Goal: Book appointment/travel/reservation

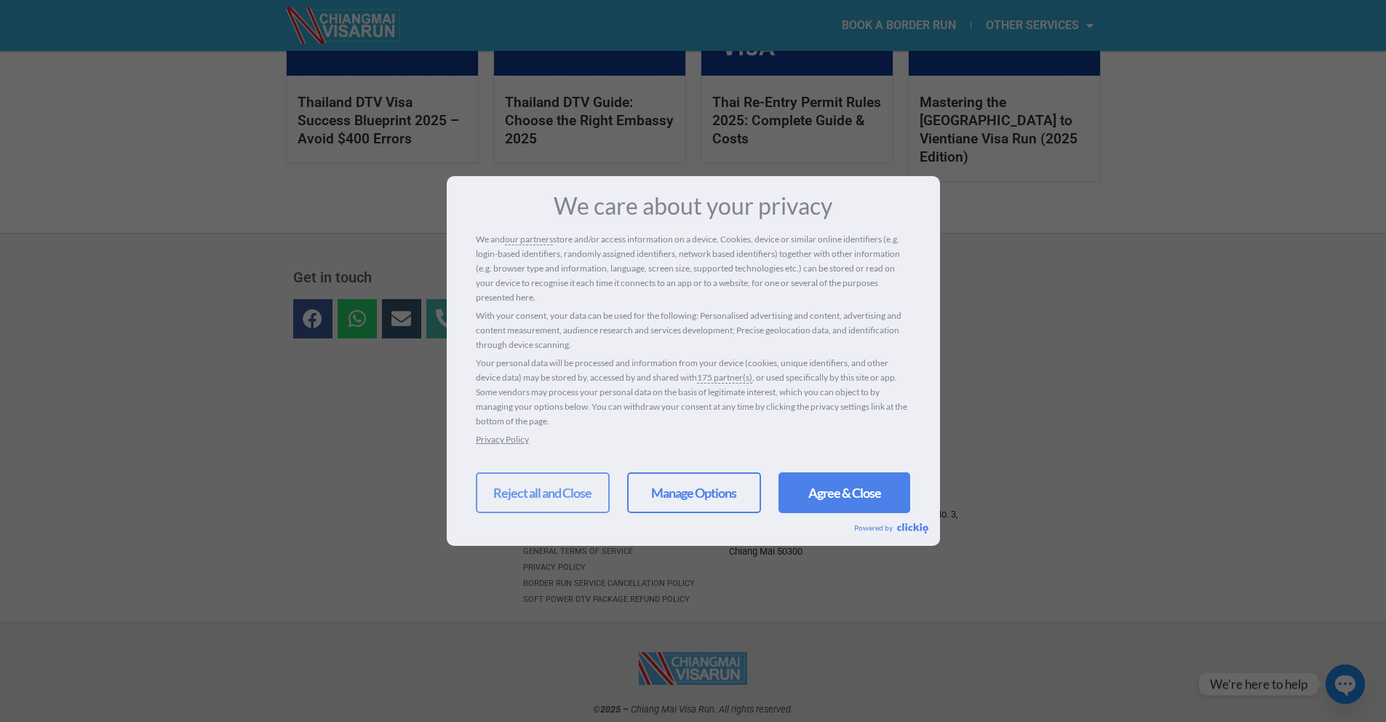
click at [548, 488] on link "Reject all and Close" at bounding box center [543, 492] width 134 height 41
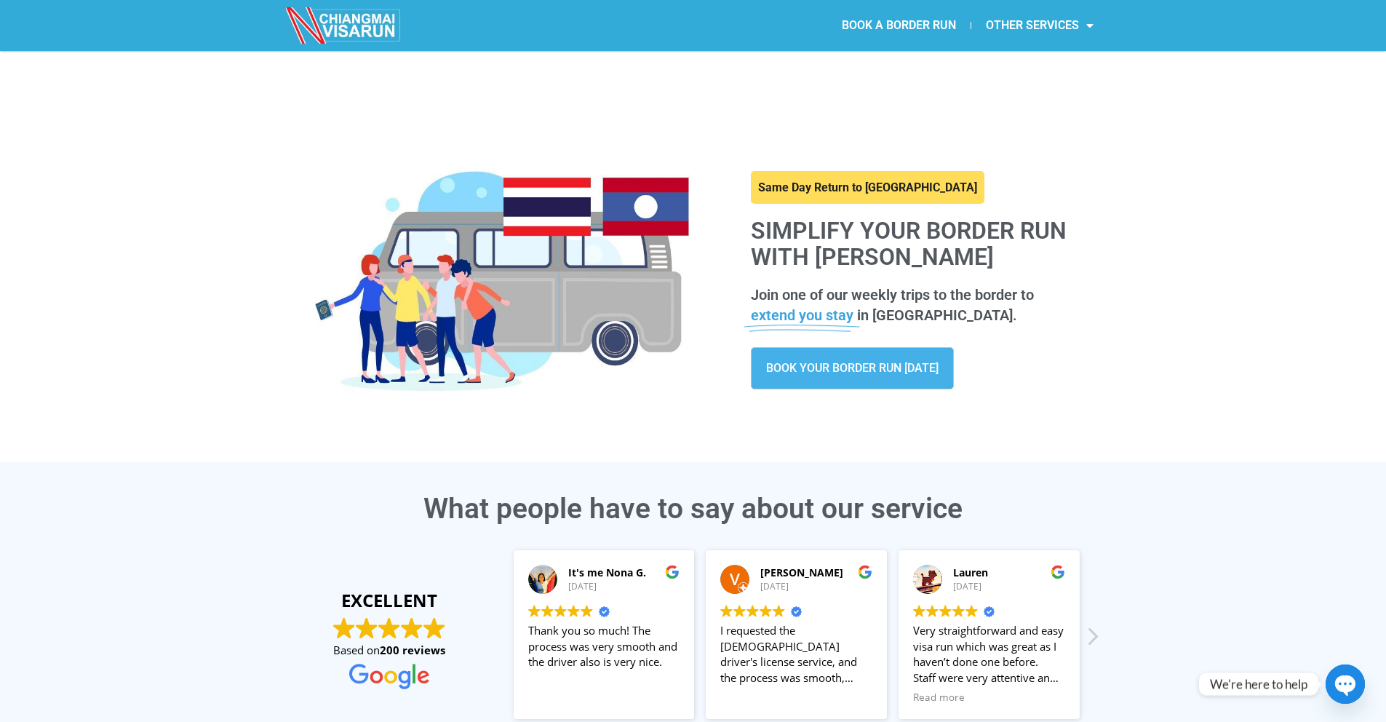
scroll to position [9, 0]
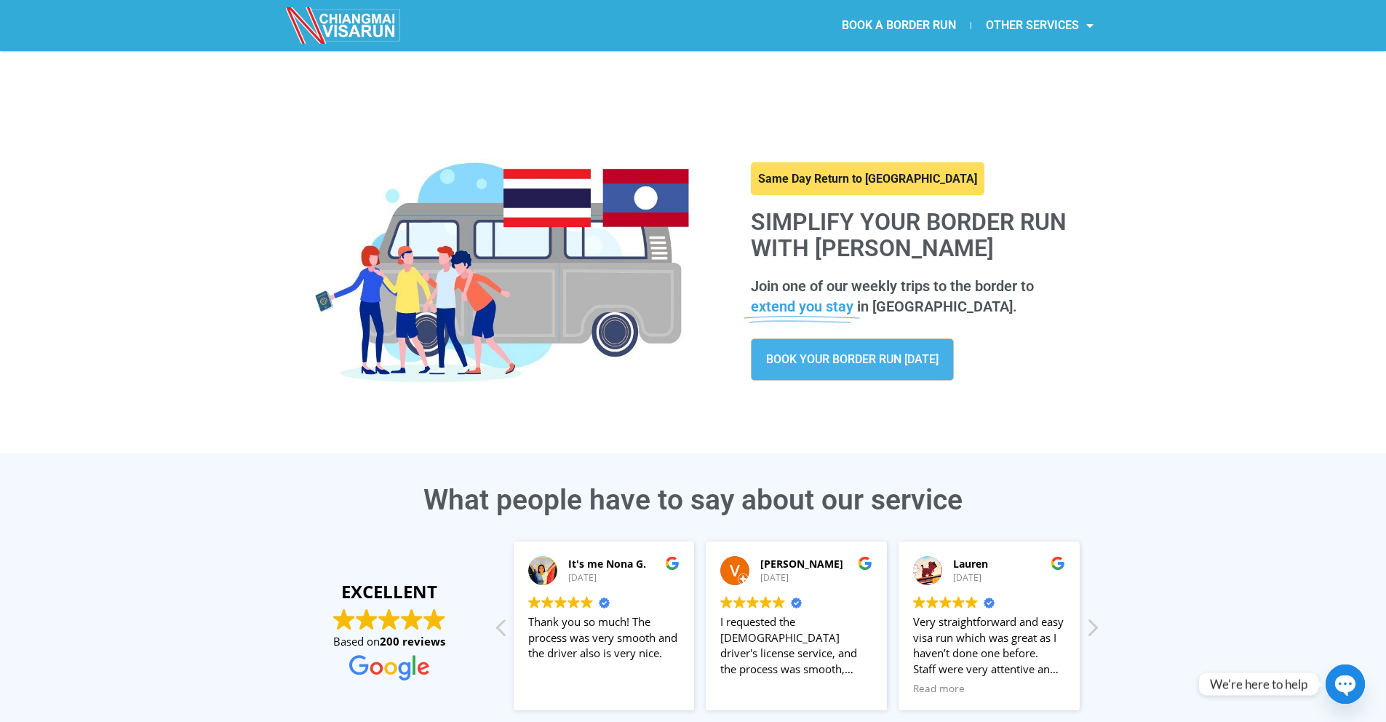
click at [1029, 24] on link "OTHER SERVICES" at bounding box center [1039, 25] width 137 height 33
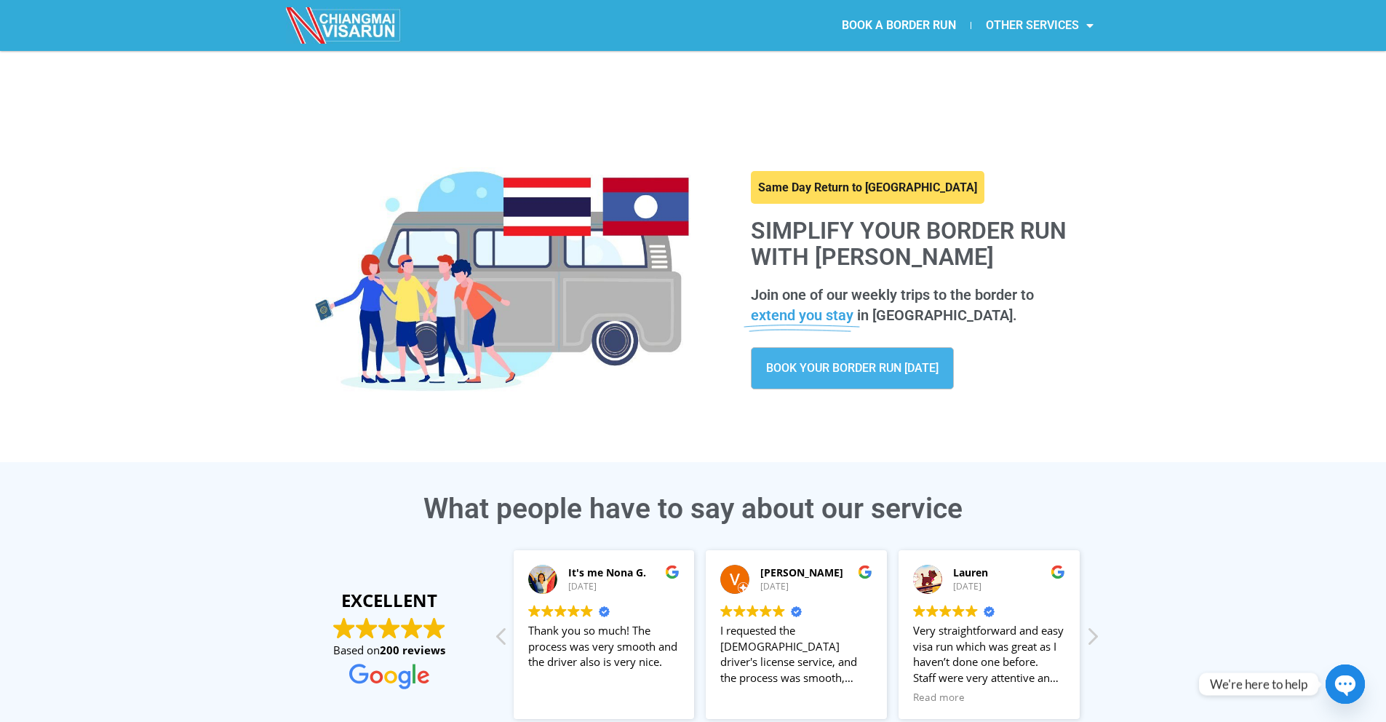
click at [1031, 26] on link "OTHER SERVICES" at bounding box center [1039, 25] width 137 height 33
click at [800, 171] on link at bounding box center [868, 187] width 234 height 33
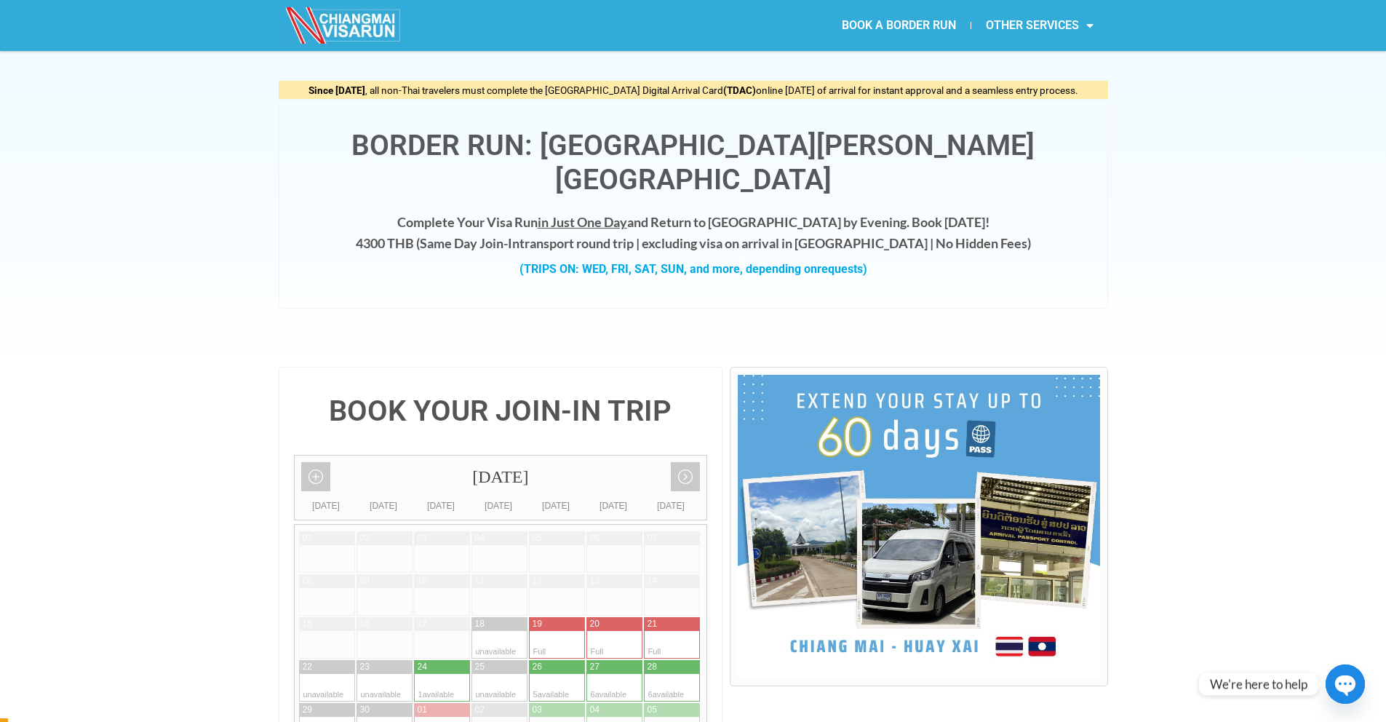
scroll to position [290, 0]
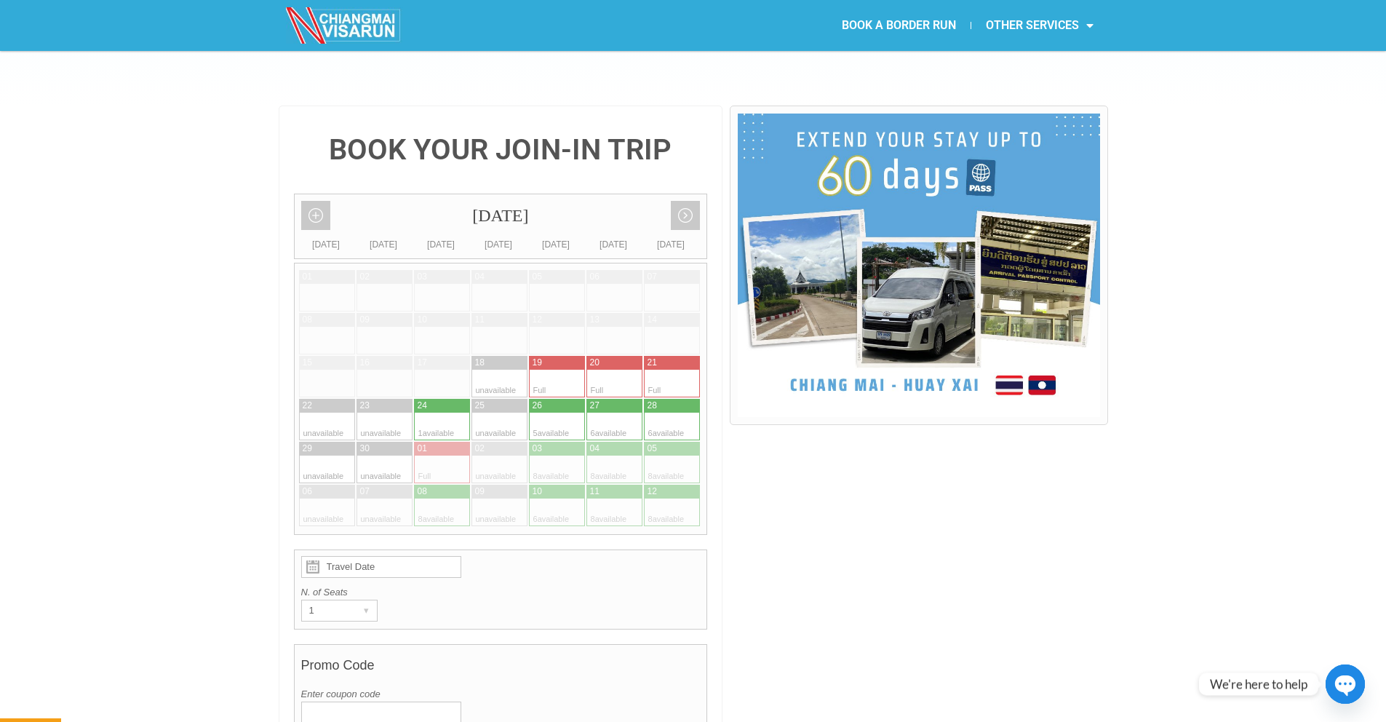
click at [651, 412] on div at bounding box center [658, 426] width 28 height 28
type input "[DATE]"
radio input "true"
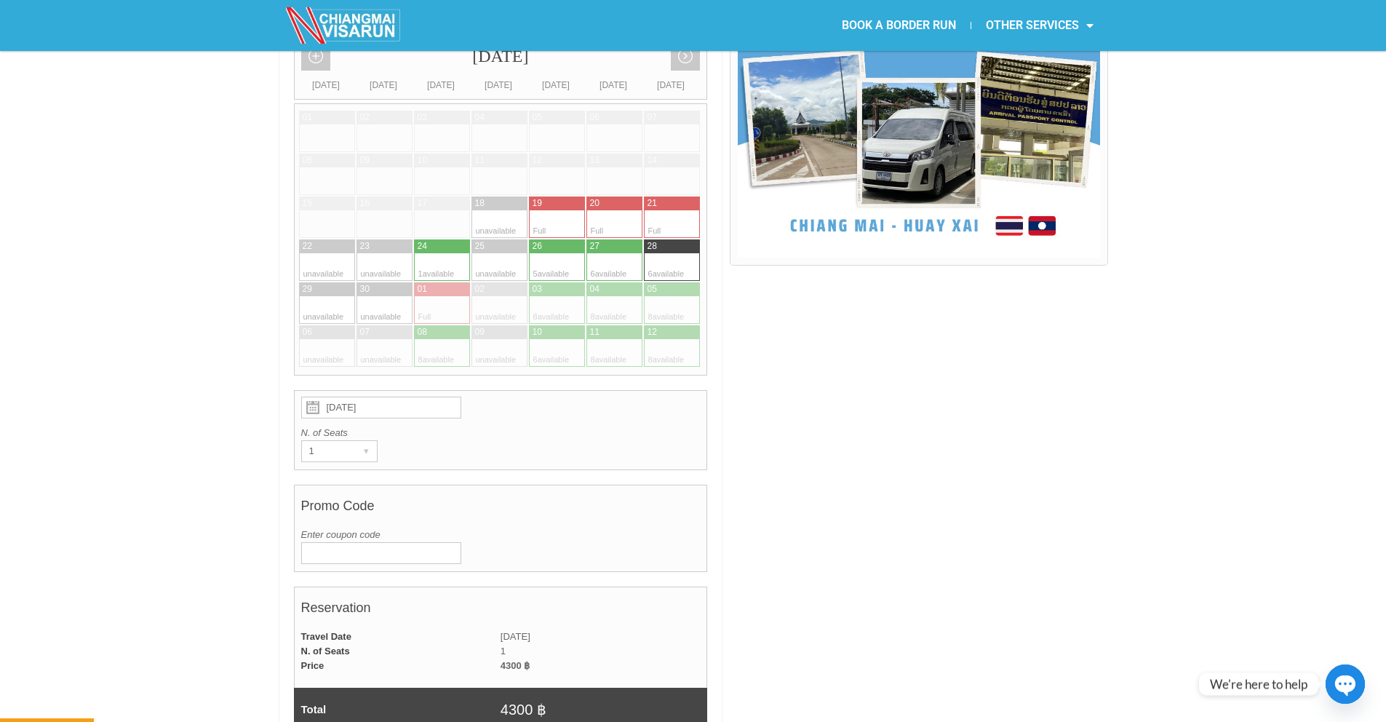
scroll to position [453, 0]
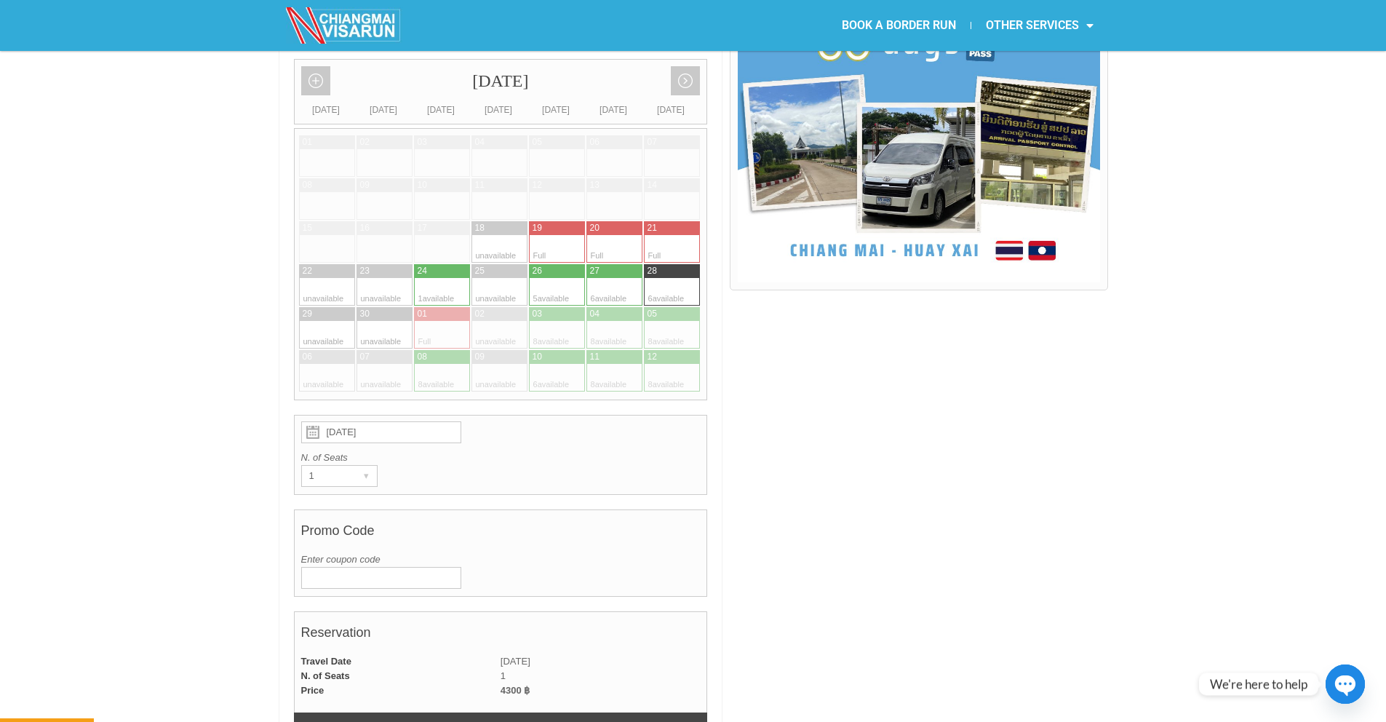
click at [620, 278] on div at bounding box center [628, 292] width 28 height 28
type input "[DATE]"
radio input "true"
click at [531, 278] on div at bounding box center [543, 292] width 28 height 28
type input "[DATE]"
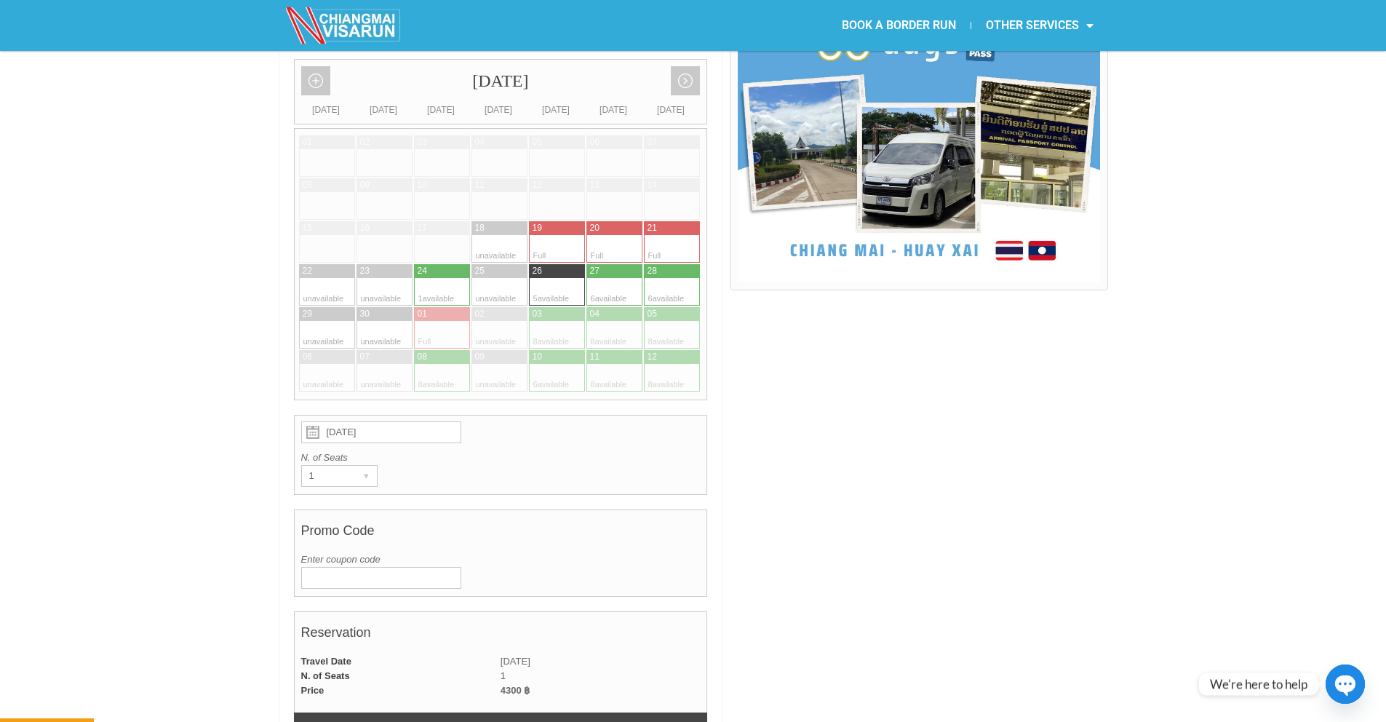
radio input "true"
